Goal: Transaction & Acquisition: Purchase product/service

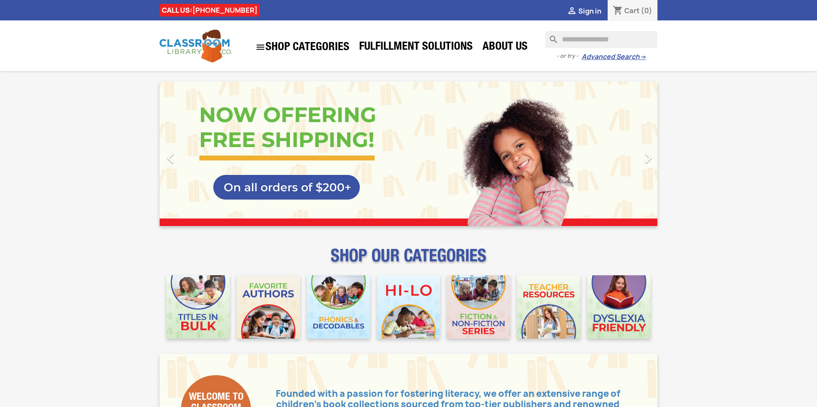
click at [577, 38] on input "Search" at bounding box center [601, 39] width 112 height 17
paste input "**********"
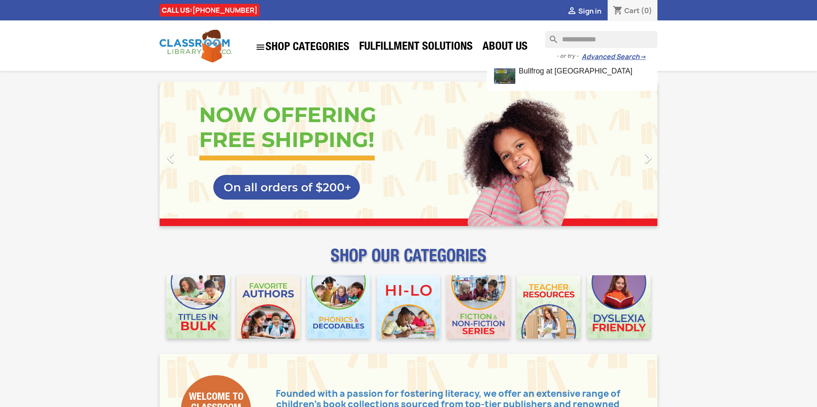
type input "**********"
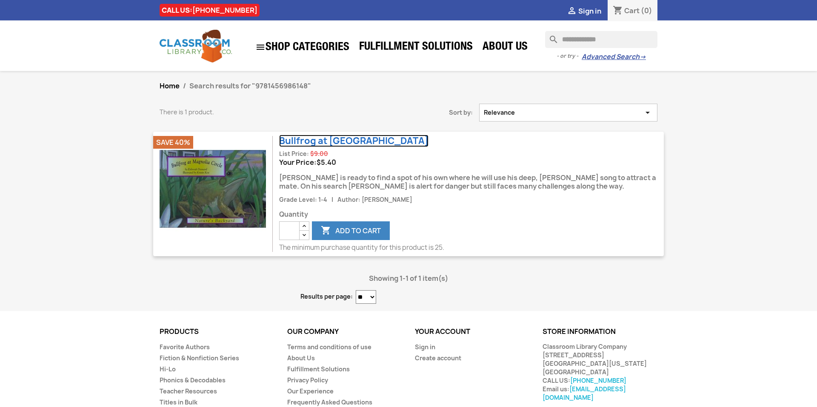
click at [337, 141] on link "Bullfrog at [GEOGRAPHIC_DATA]" at bounding box center [353, 141] width 149 height 12
